Goal: Task Accomplishment & Management: Manage account settings

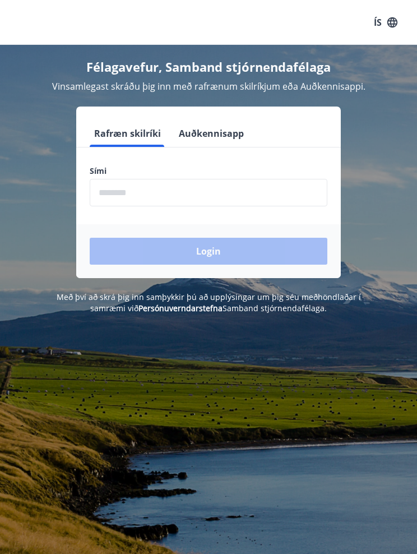
click at [203, 188] on input "phone" at bounding box center [209, 192] width 238 height 27
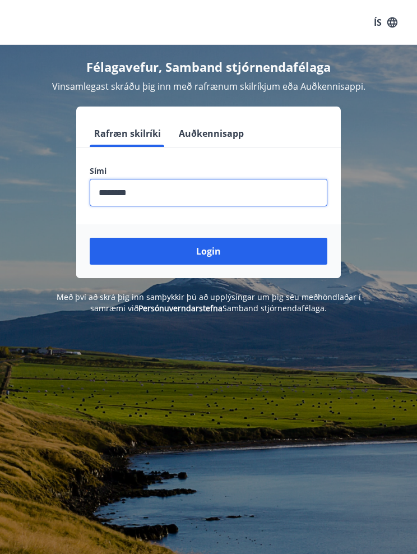
type input "********"
click at [221, 257] on button "Login" at bounding box center [209, 251] width 238 height 27
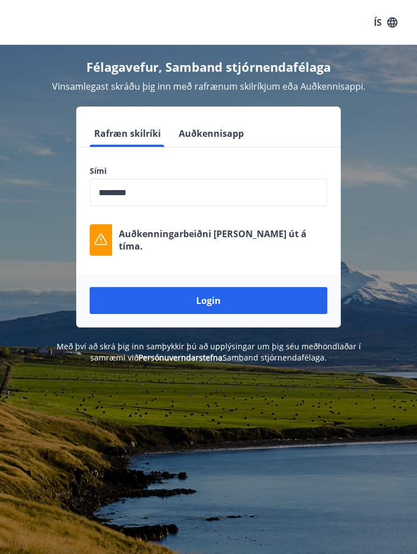
click at [212, 299] on button "Login" at bounding box center [209, 300] width 238 height 27
click at [384, 254] on div "Rafræn skilríki Auðkennisapp Sími ​ Auðkenningarbeiðni rann út á tíma. Login" at bounding box center [208, 216] width 390 height 221
click at [222, 132] on button "Auðkennisapp" at bounding box center [211, 133] width 74 height 27
